Goal: Check status

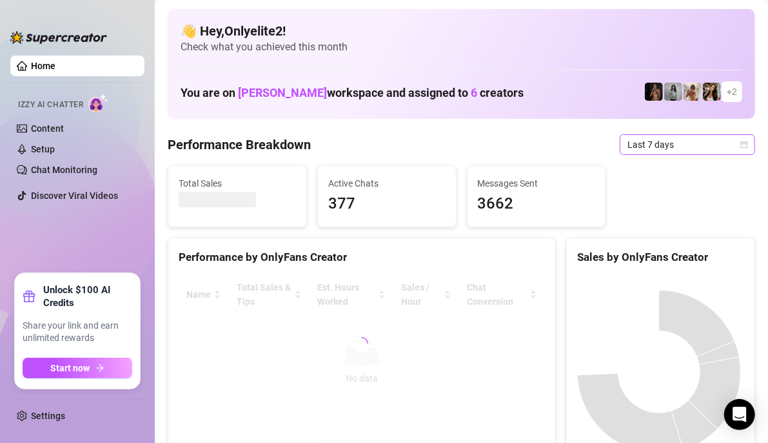
click at [697, 152] on span "Last 7 days" at bounding box center [688, 144] width 120 height 19
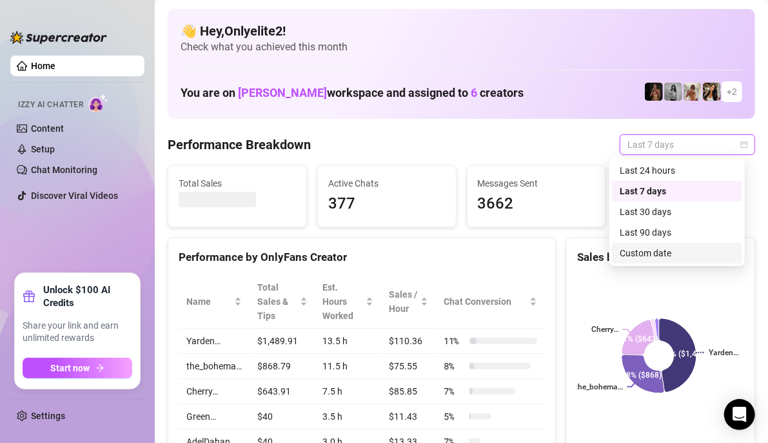
click at [660, 257] on div "Custom date" at bounding box center [677, 253] width 115 height 14
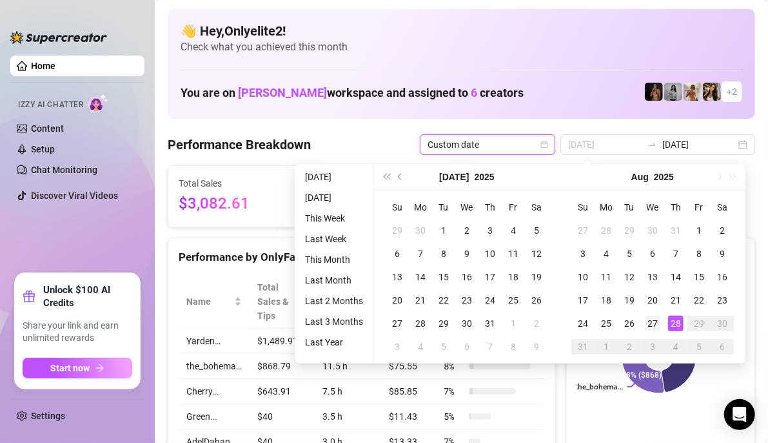
type input "[DATE]"
click at [661, 325] on td "27" at bounding box center [652, 323] width 23 height 23
click at [671, 319] on div "28" at bounding box center [675, 322] width 15 height 15
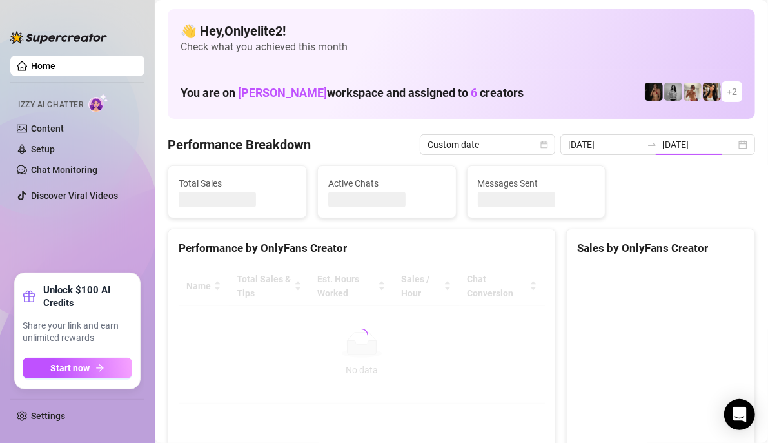
type input "[DATE]"
click at [596, 141] on input "[DATE]" at bounding box center [605, 144] width 74 height 14
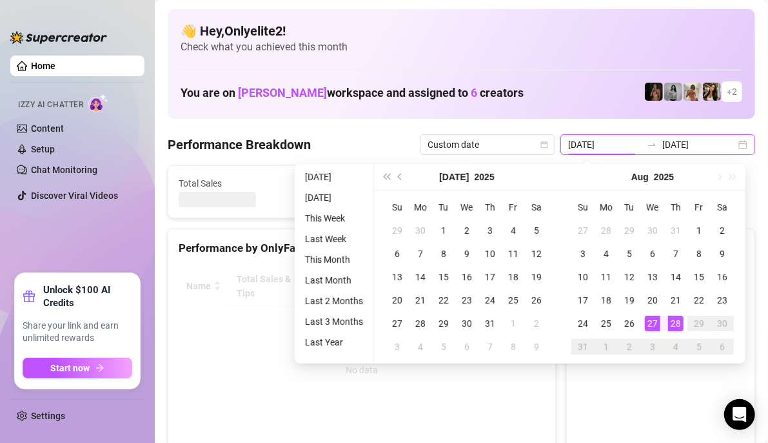
click at [603, 142] on input "[DATE]" at bounding box center [605, 144] width 74 height 14
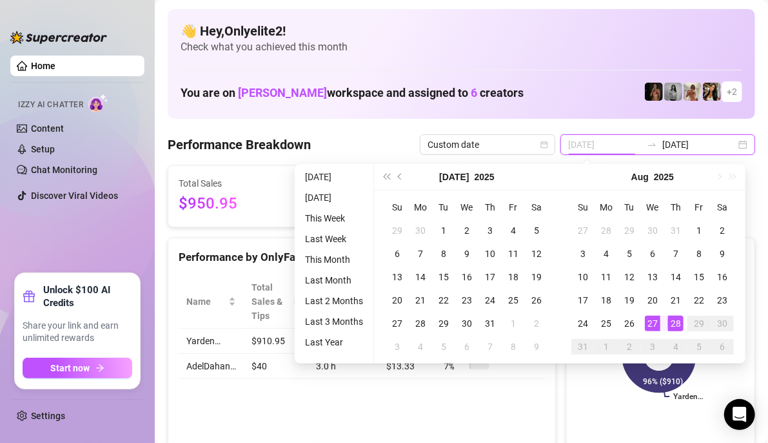
type input "[DATE]"
click at [671, 323] on div "28" at bounding box center [675, 322] width 15 height 15
click at [639, 391] on icon at bounding box center [660, 356] width 74 height 74
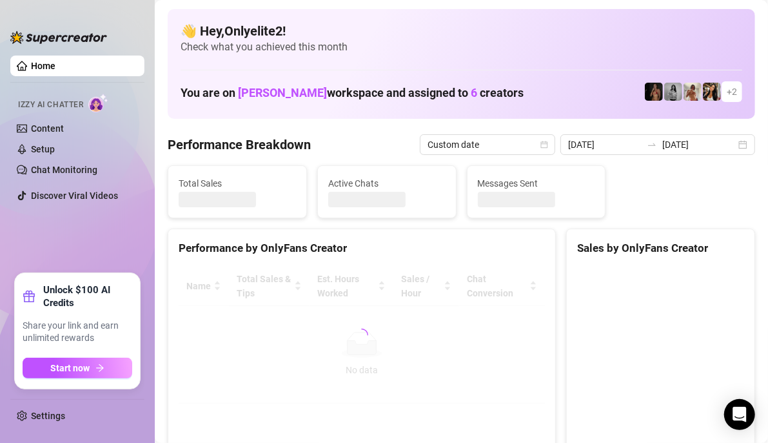
type input "[DATE]"
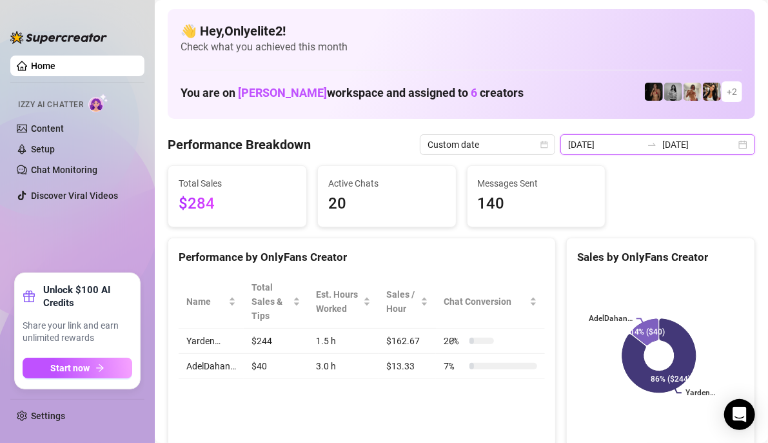
click at [684, 149] on input "[DATE]" at bounding box center [700, 144] width 74 height 14
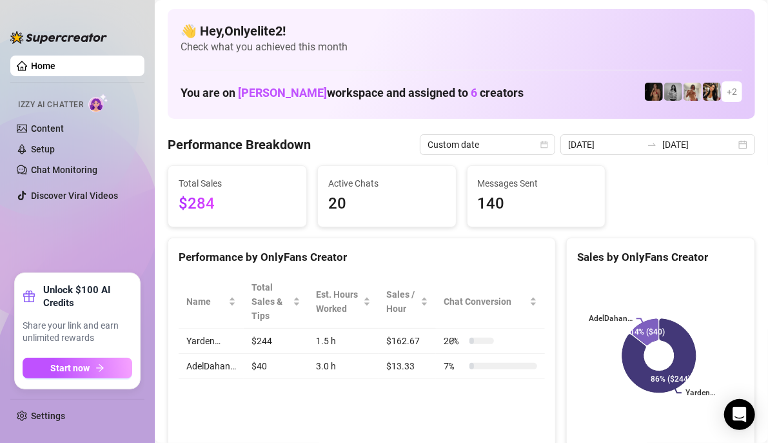
click at [265, 194] on span "$284" at bounding box center [237, 204] width 117 height 25
click at [196, 196] on span "$284" at bounding box center [237, 204] width 117 height 25
